Goal: Information Seeking & Learning: Learn about a topic

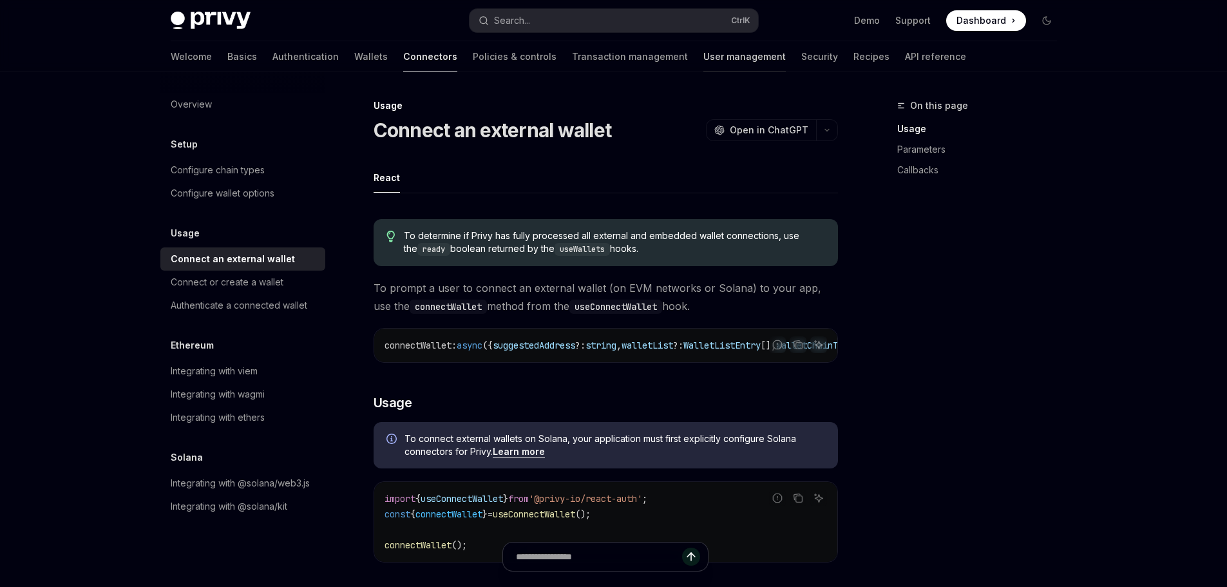
click at [703, 55] on link "User management" at bounding box center [744, 56] width 82 height 31
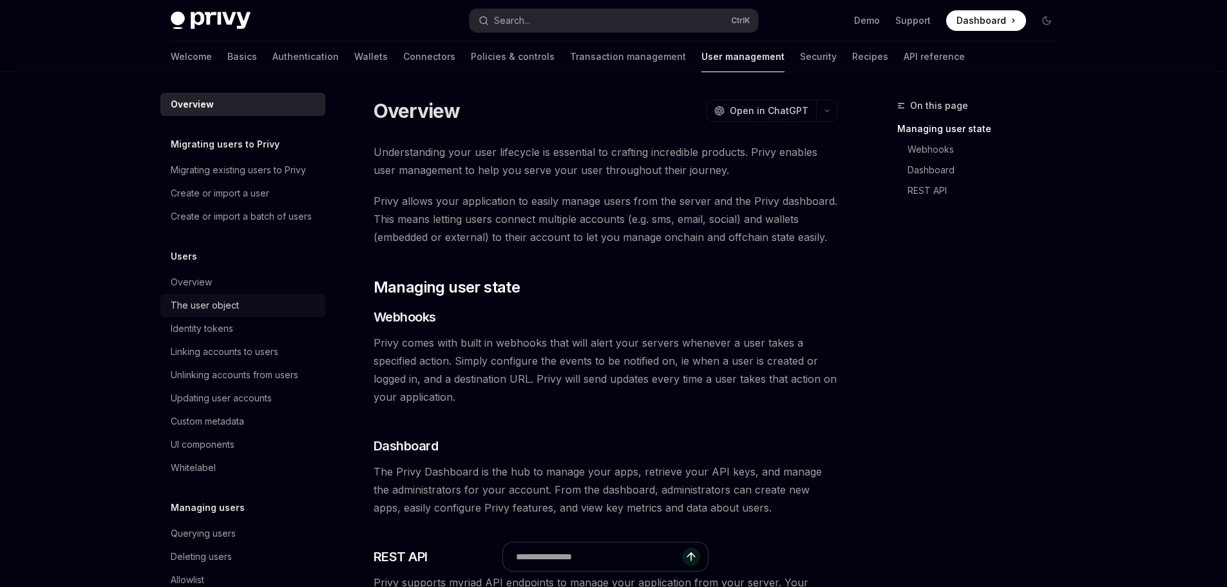
click at [195, 313] on div "The user object" at bounding box center [205, 305] width 68 height 15
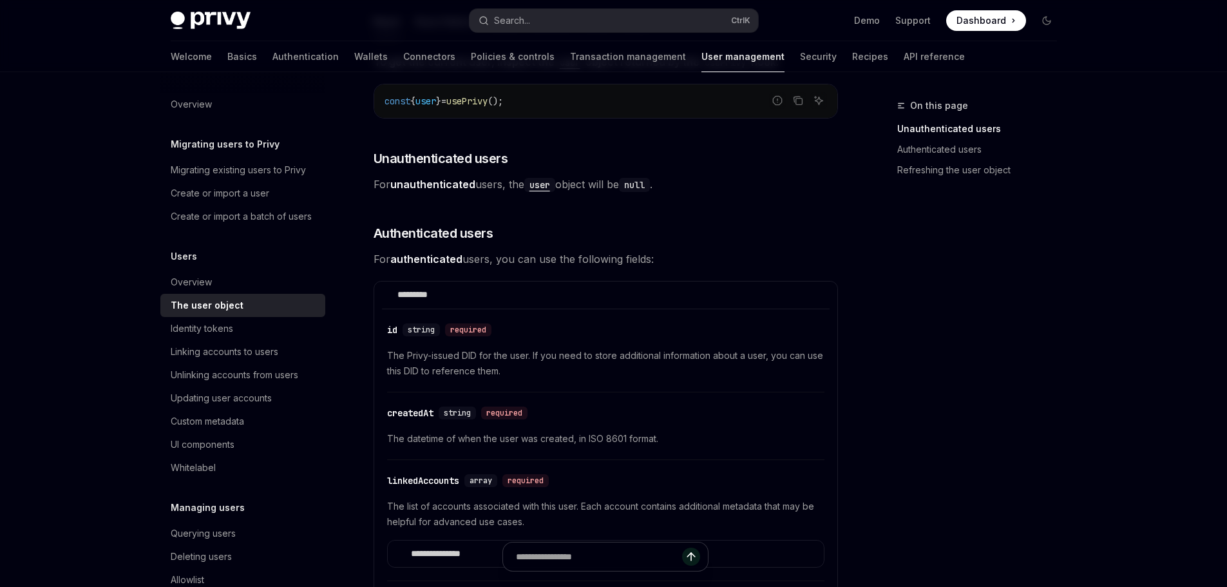
scroll to position [193, 0]
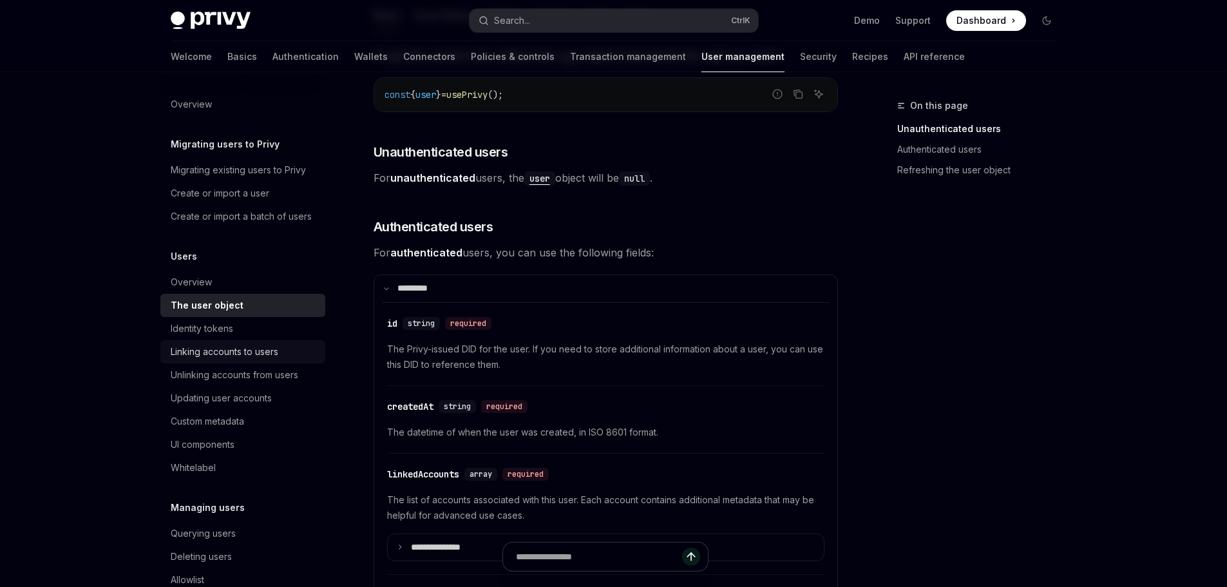
click at [207, 359] on div "Linking accounts to users" at bounding box center [225, 351] width 108 height 15
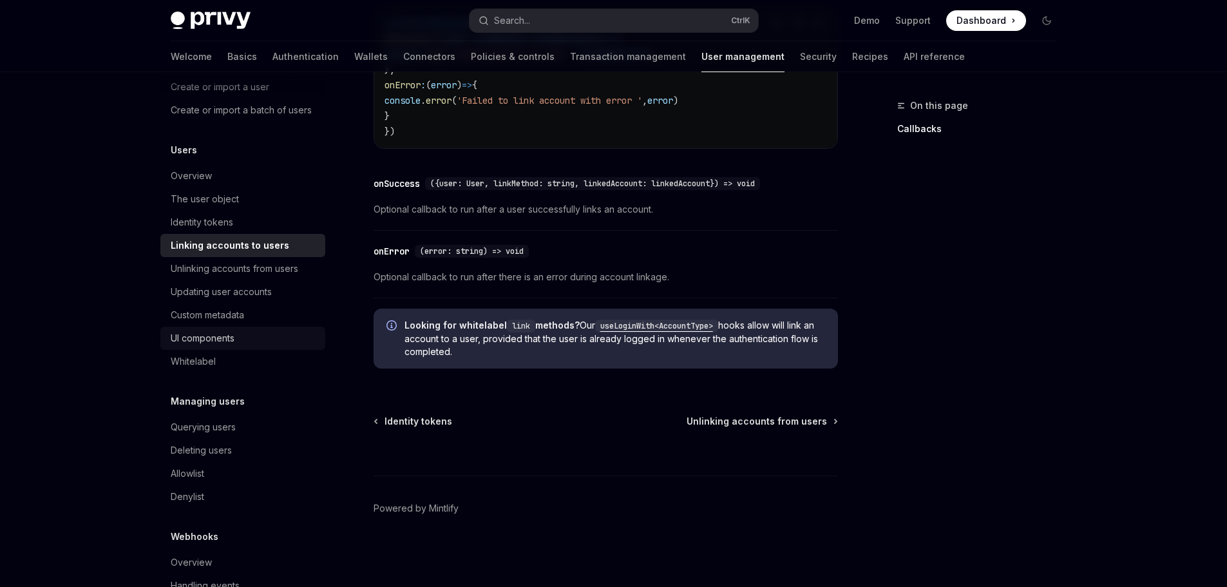
scroll to position [129, 0]
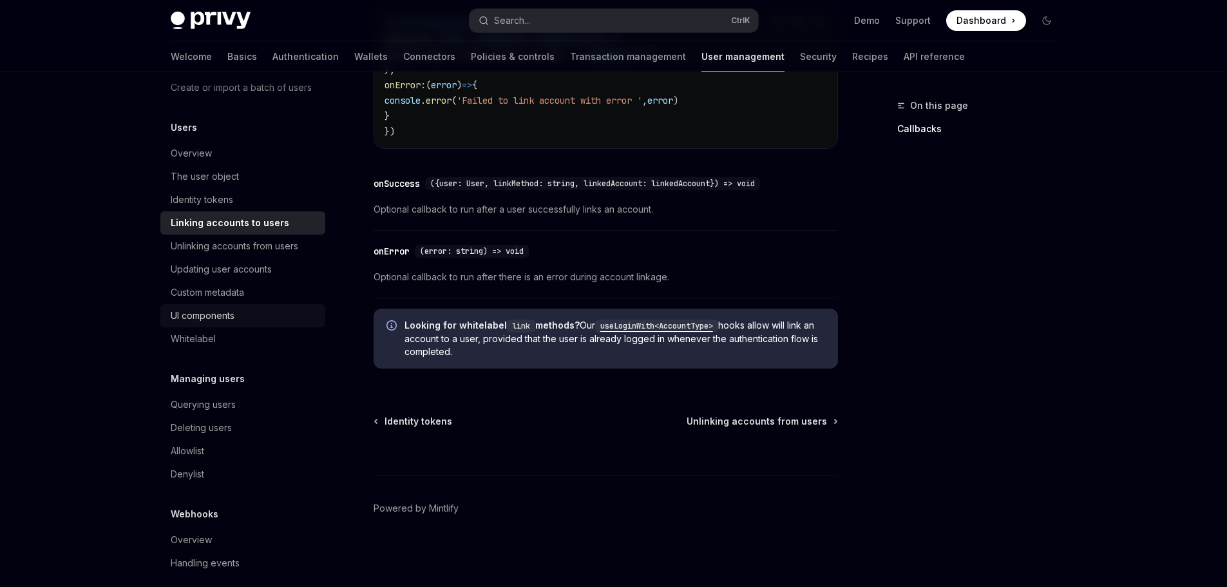
click at [200, 323] on div "UI components" at bounding box center [203, 315] width 64 height 15
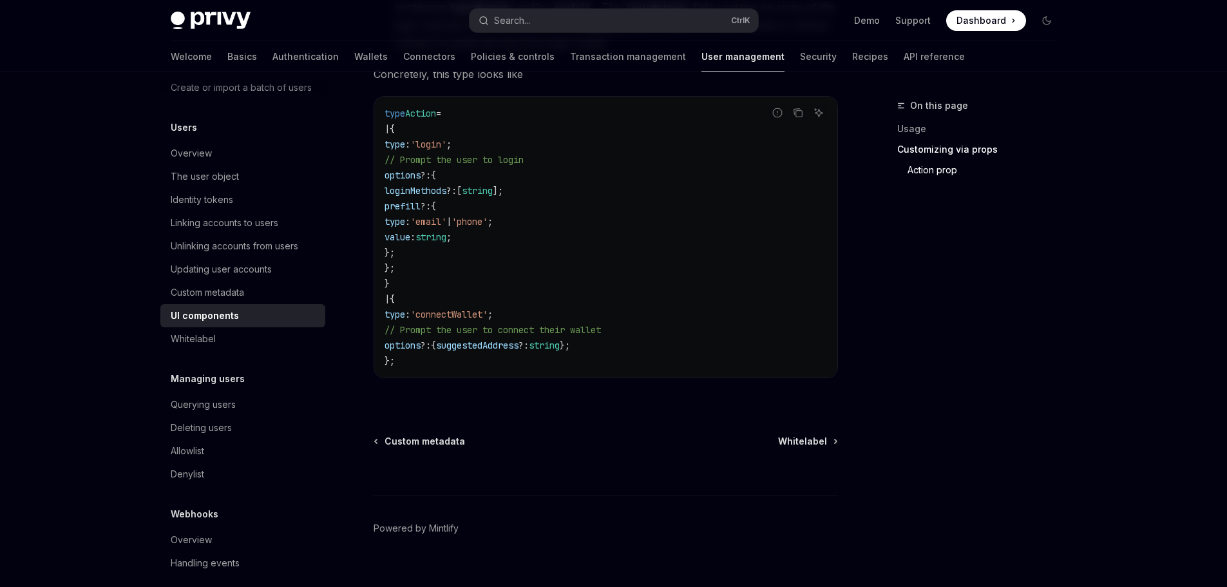
scroll to position [2300, 0]
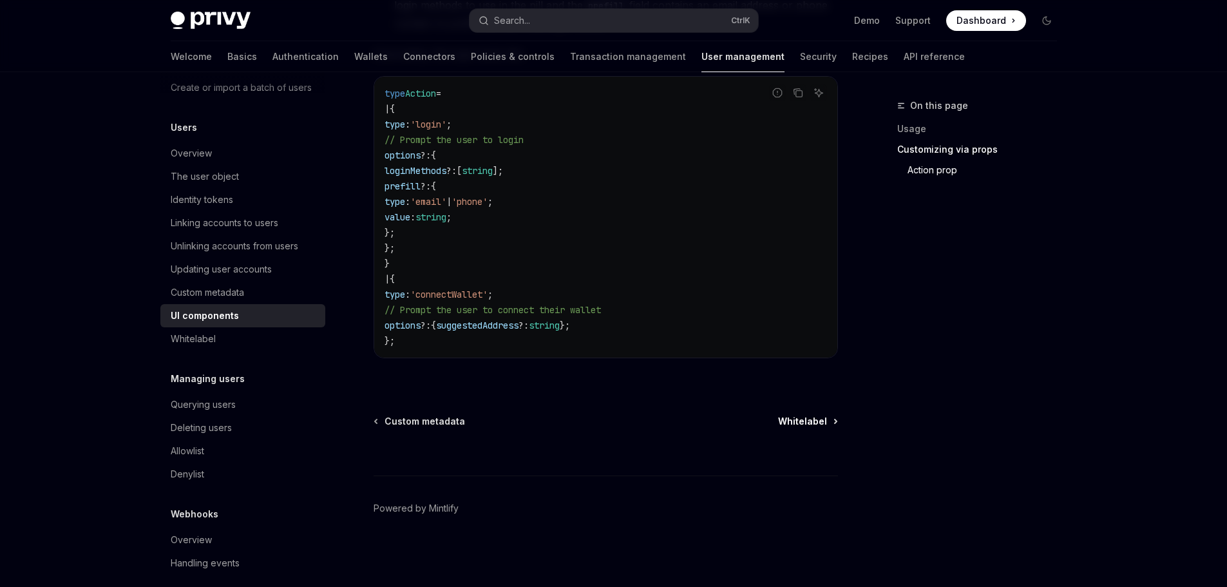
click at [816, 419] on span "Whitelabel" at bounding box center [802, 421] width 49 height 13
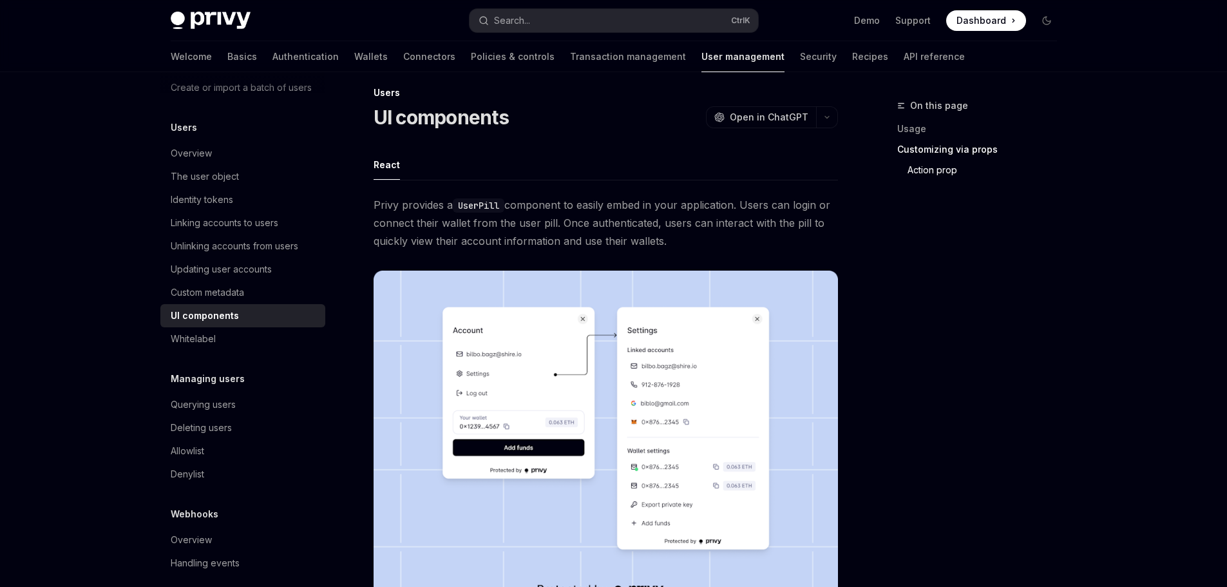
type textarea "*"
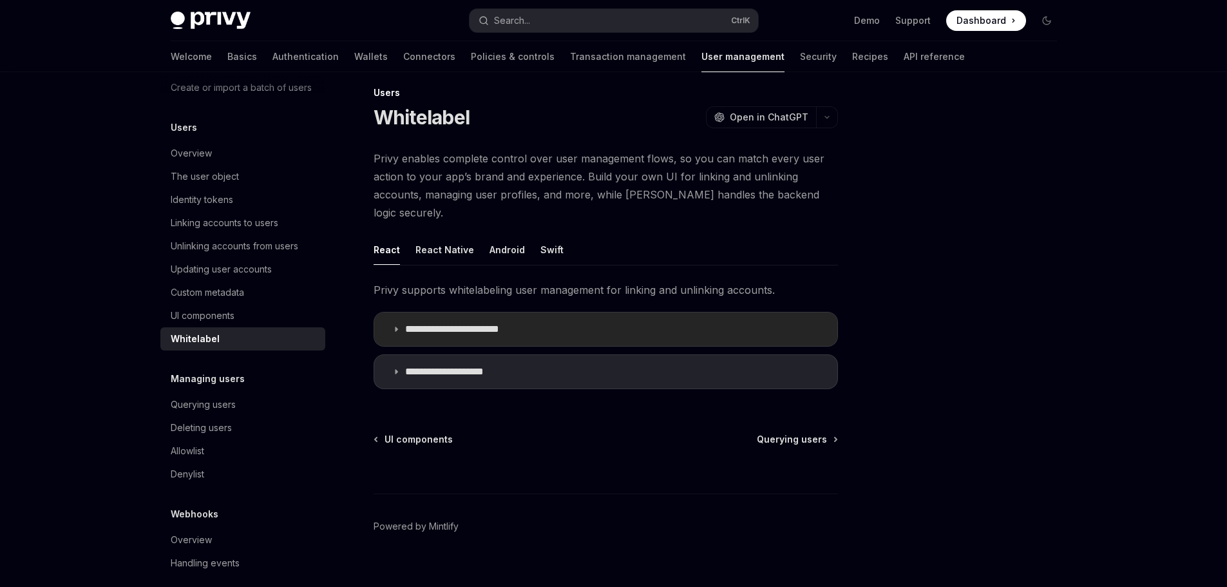
click at [393, 325] on icon at bounding box center [396, 329] width 8 height 8
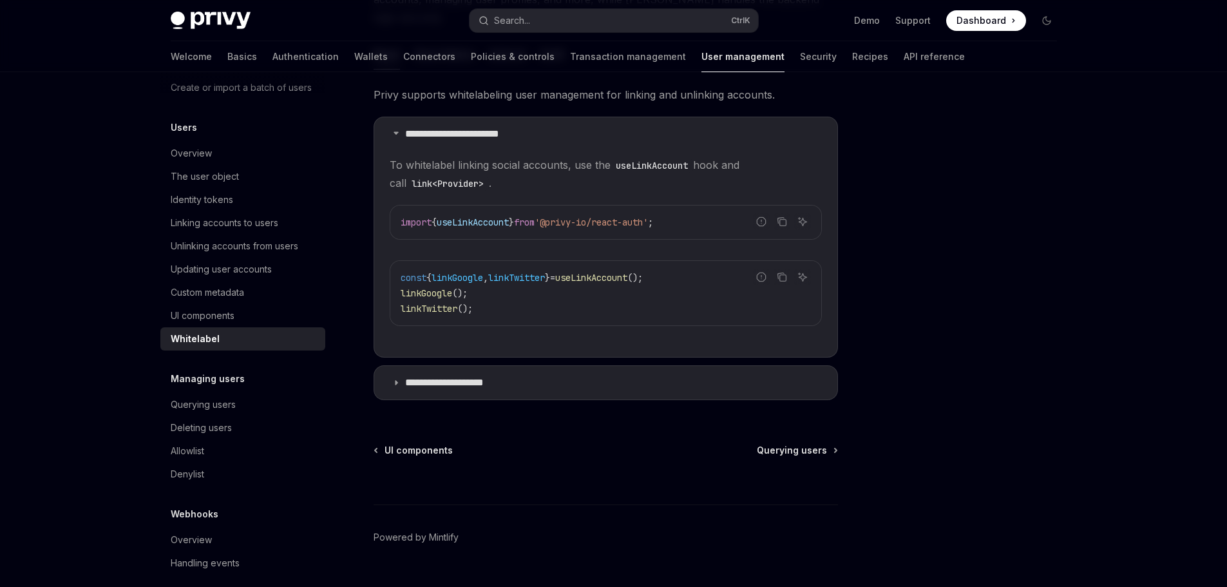
scroll to position [219, 0]
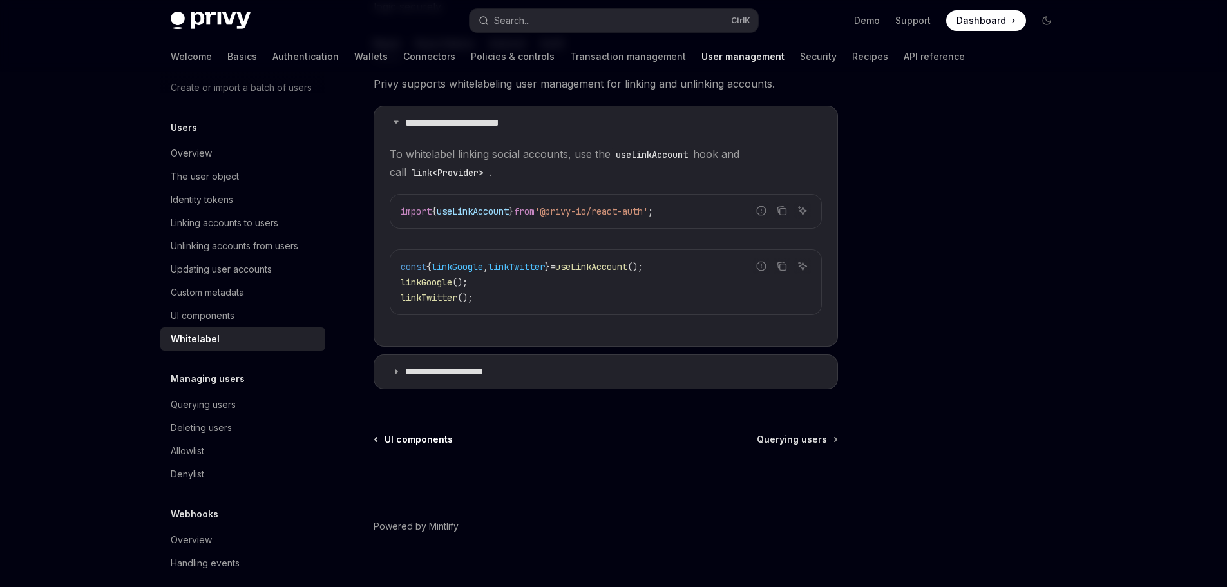
click at [431, 433] on span "UI components" at bounding box center [419, 439] width 68 height 13
click at [809, 433] on span "Querying users" at bounding box center [792, 439] width 70 height 13
click at [213, 412] on div "Querying users" at bounding box center [203, 404] width 65 height 15
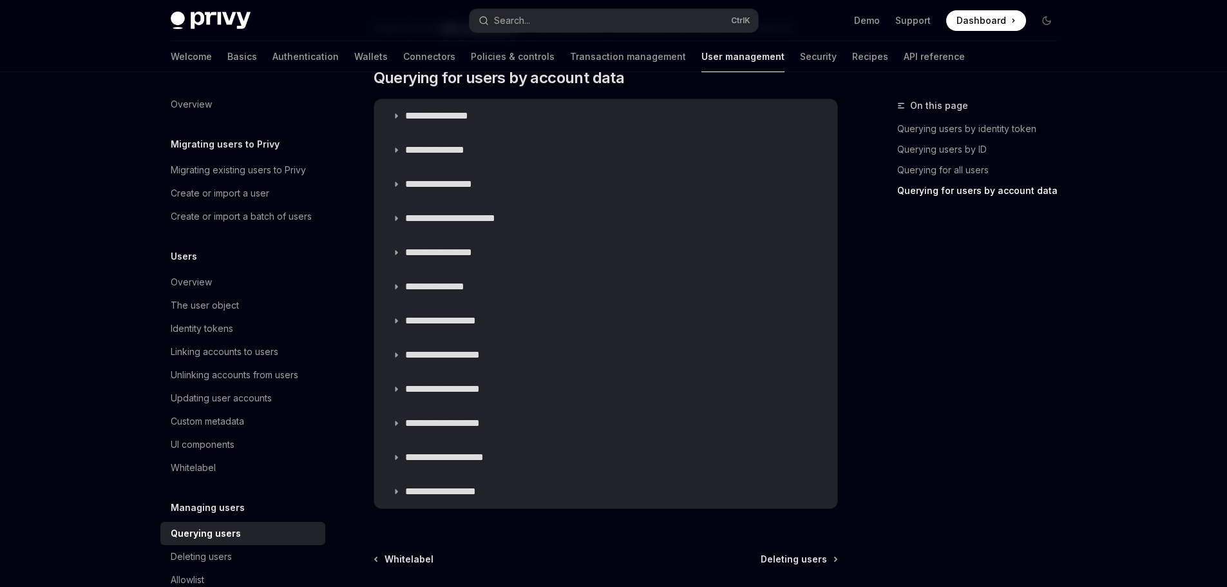
scroll to position [1040, 0]
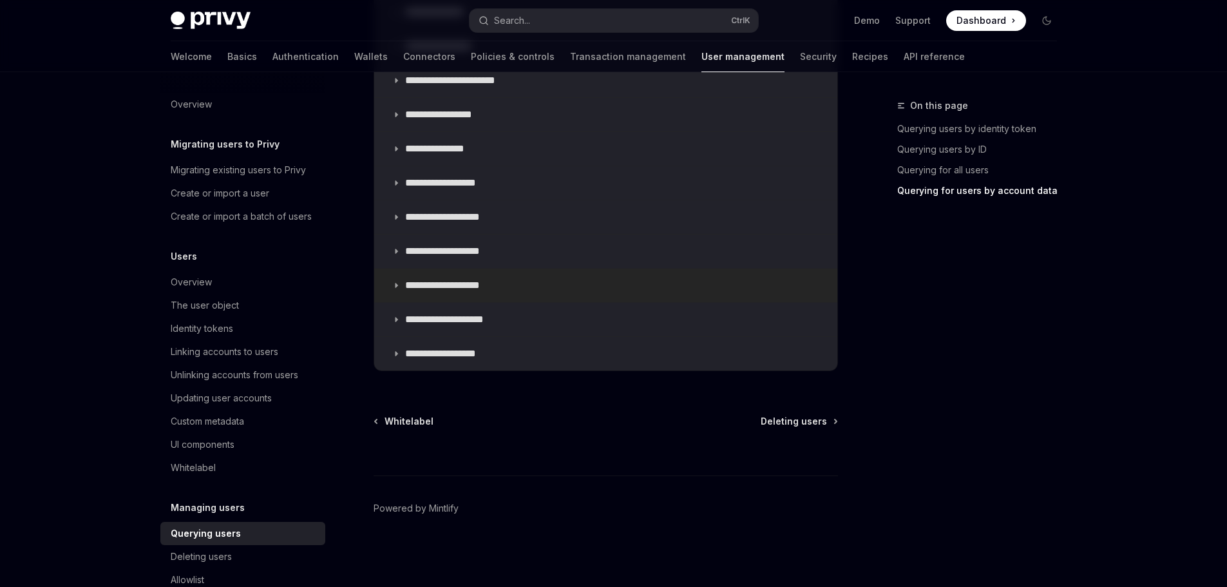
click at [395, 283] on icon at bounding box center [396, 285] width 8 height 8
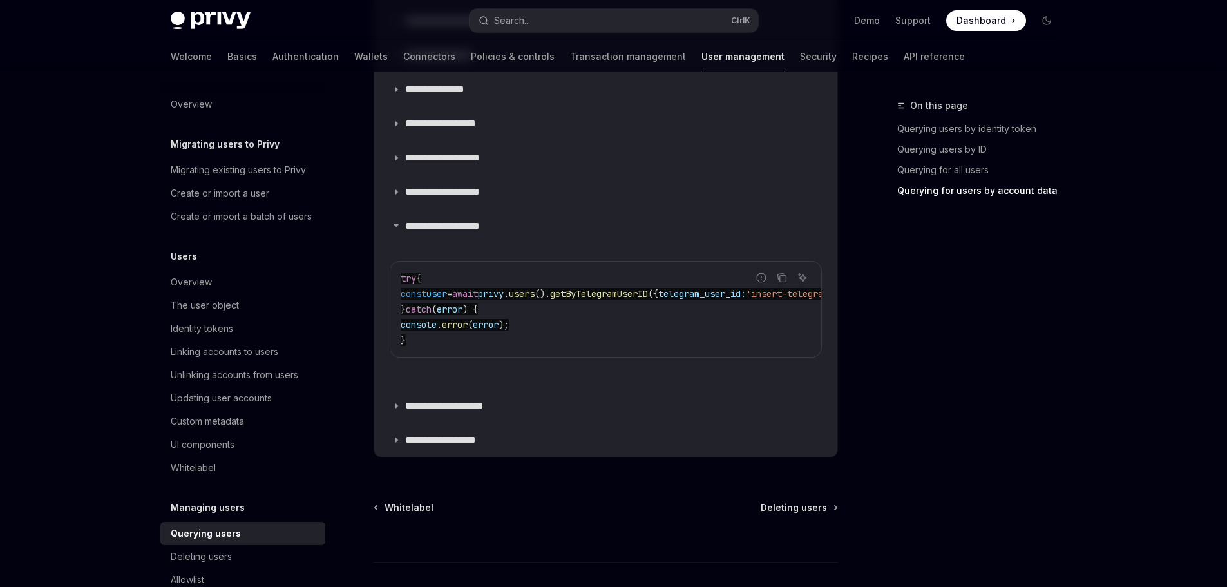
scroll to position [1190, 0]
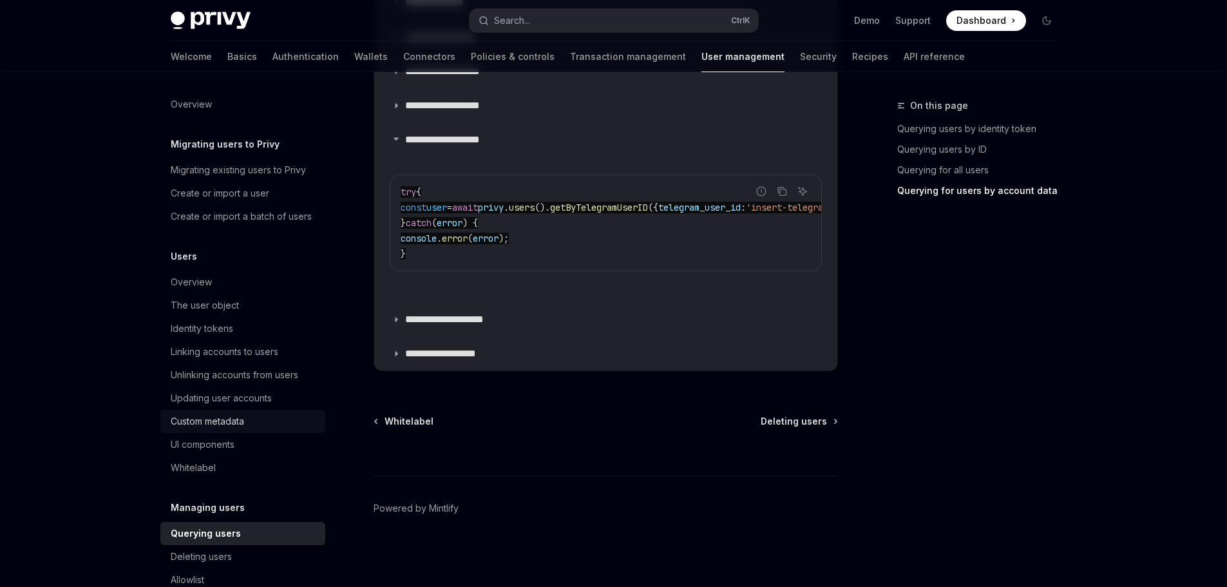
click at [214, 429] on div "Custom metadata" at bounding box center [207, 420] width 73 height 15
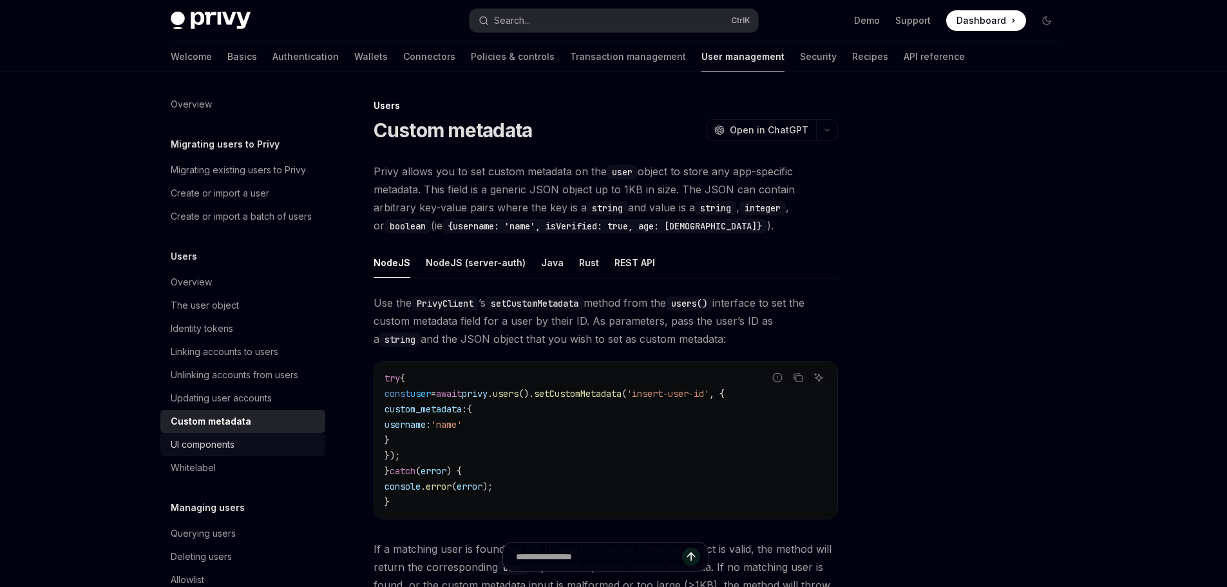
click at [206, 452] on div "UI components" at bounding box center [203, 444] width 64 height 15
type textarea "*"
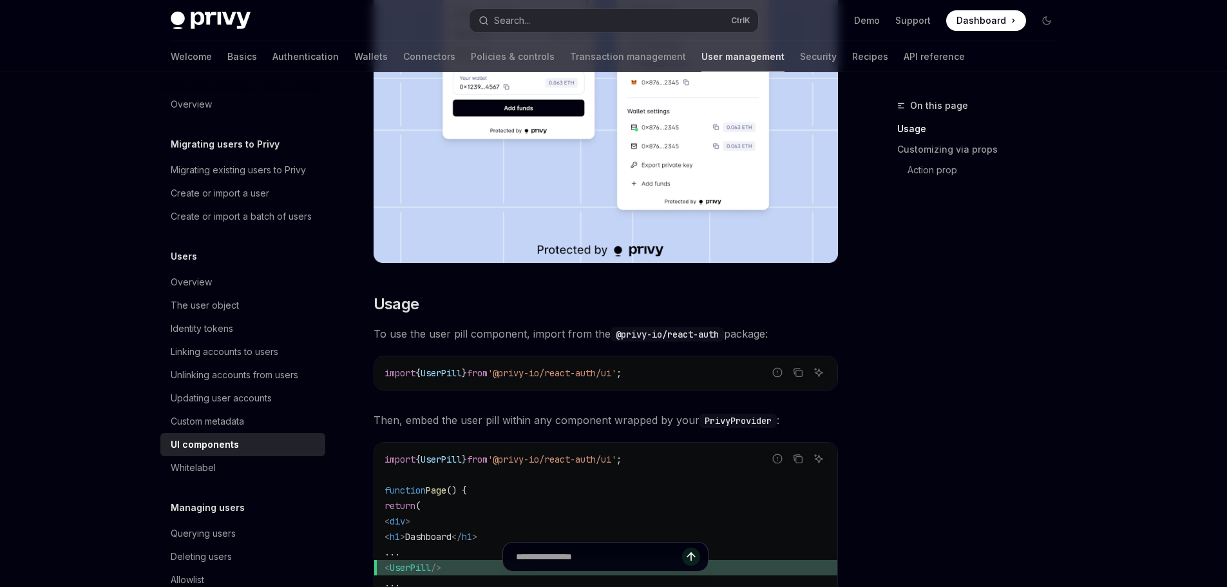
scroll to position [386, 0]
